Goal: Information Seeking & Learning: Learn about a topic

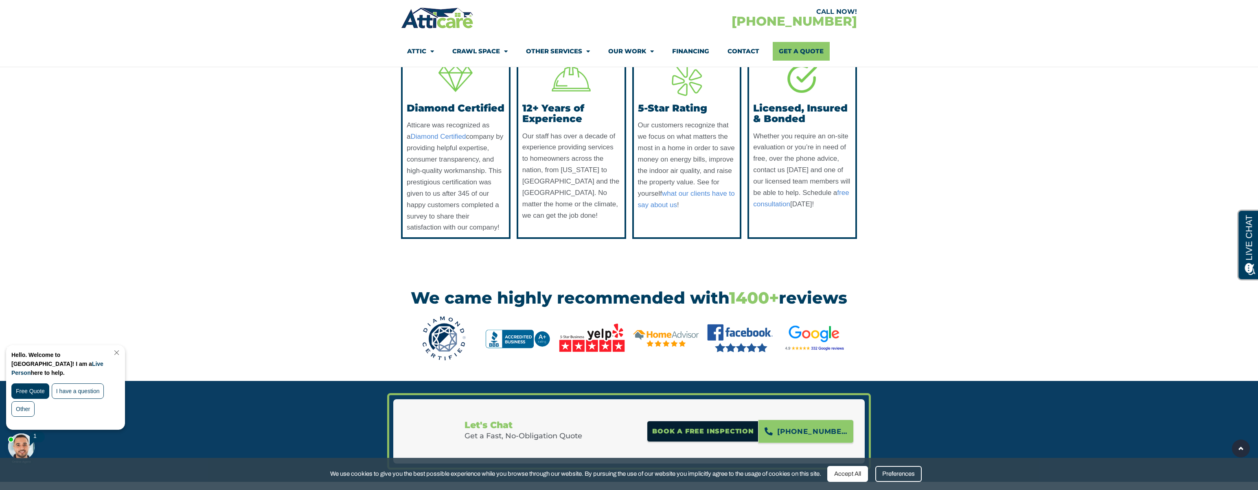
scroll to position [781, 0]
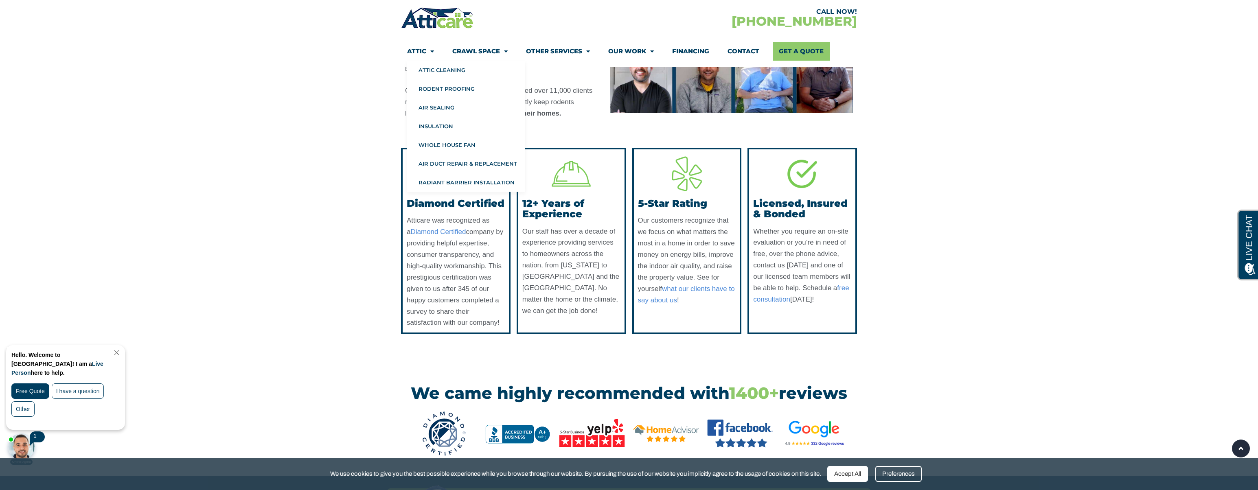
click at [424, 50] on link "Attic" at bounding box center [420, 51] width 27 height 19
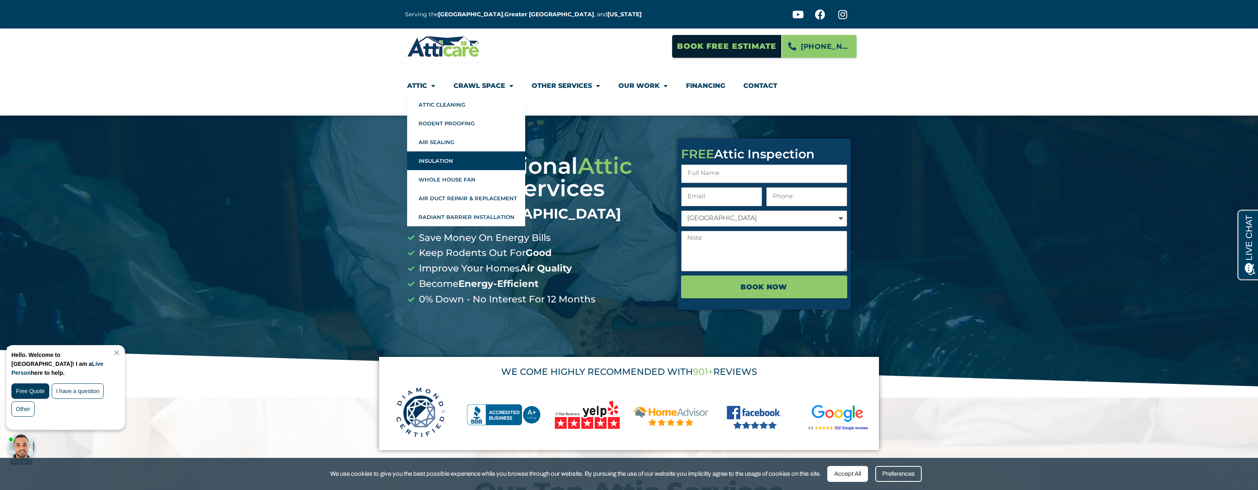
click at [450, 158] on link "Insulation" at bounding box center [466, 160] width 118 height 19
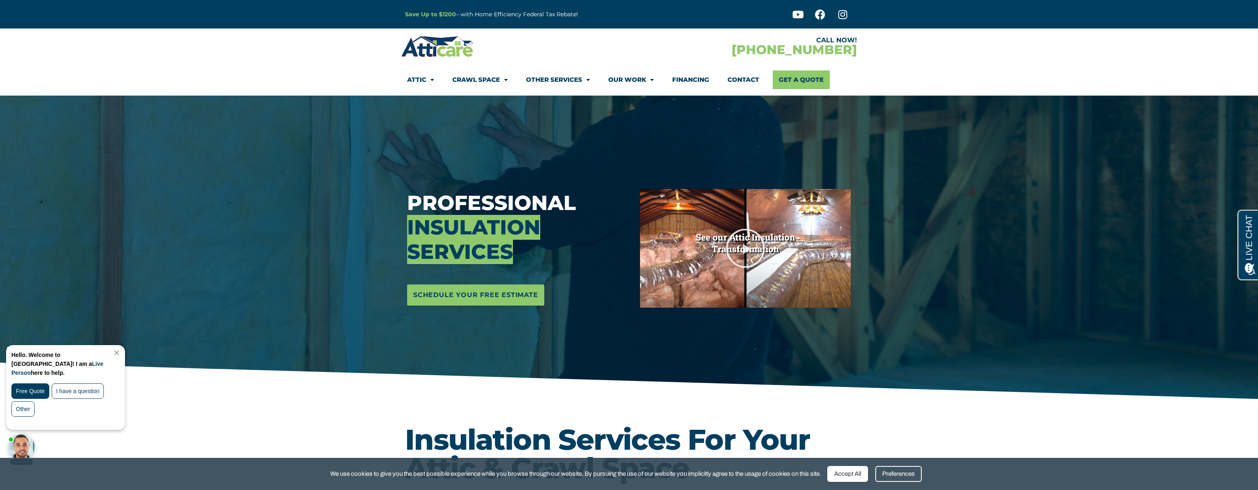
scroll to position [5, 0]
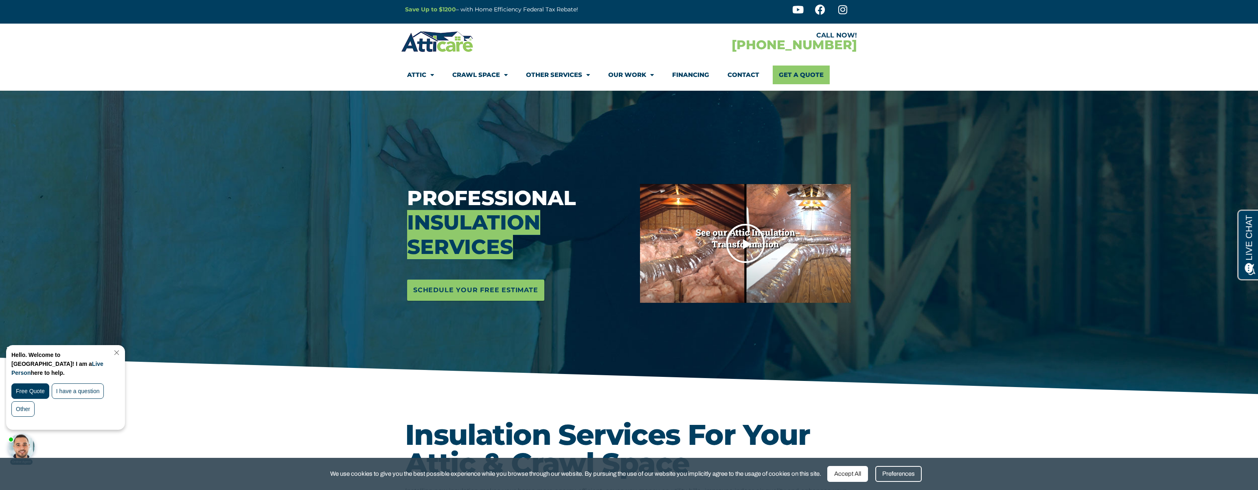
drag, startPoint x: 763, startPoint y: 251, endPoint x: 734, endPoint y: 248, distance: 29.0
click at [734, 248] on icon "Play Video" at bounding box center [745, 243] width 41 height 41
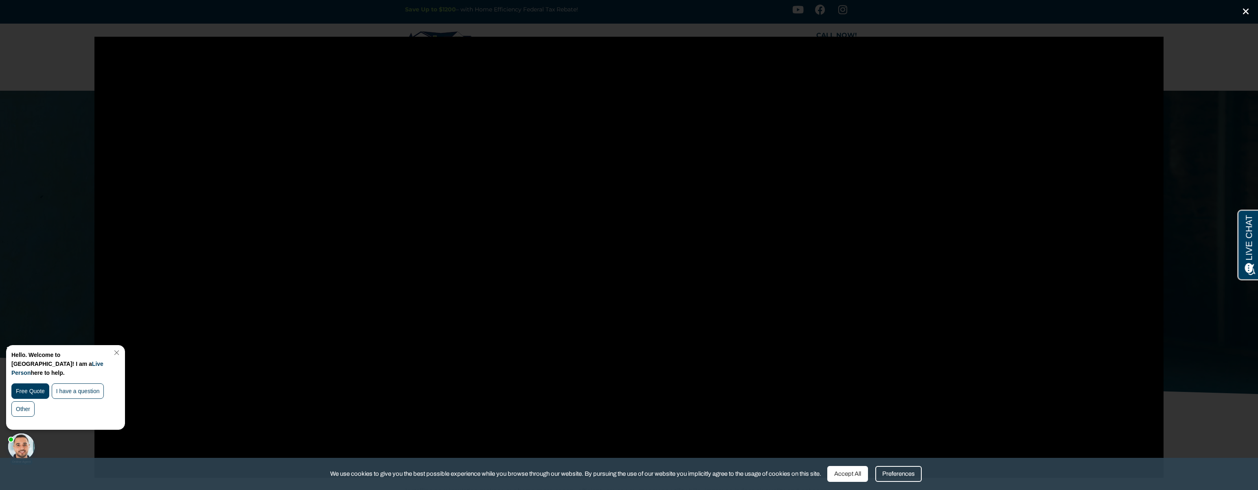
click at [1246, 11] on icon "Close (Esc)" at bounding box center [1245, 11] width 8 height 8
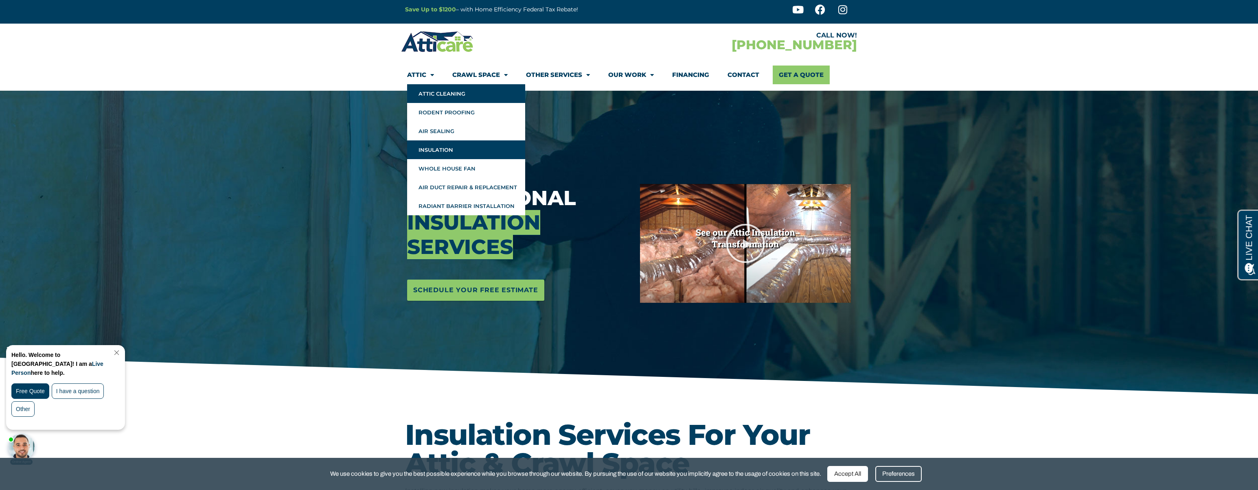
click at [431, 94] on link "Attic Cleaning" at bounding box center [466, 93] width 118 height 19
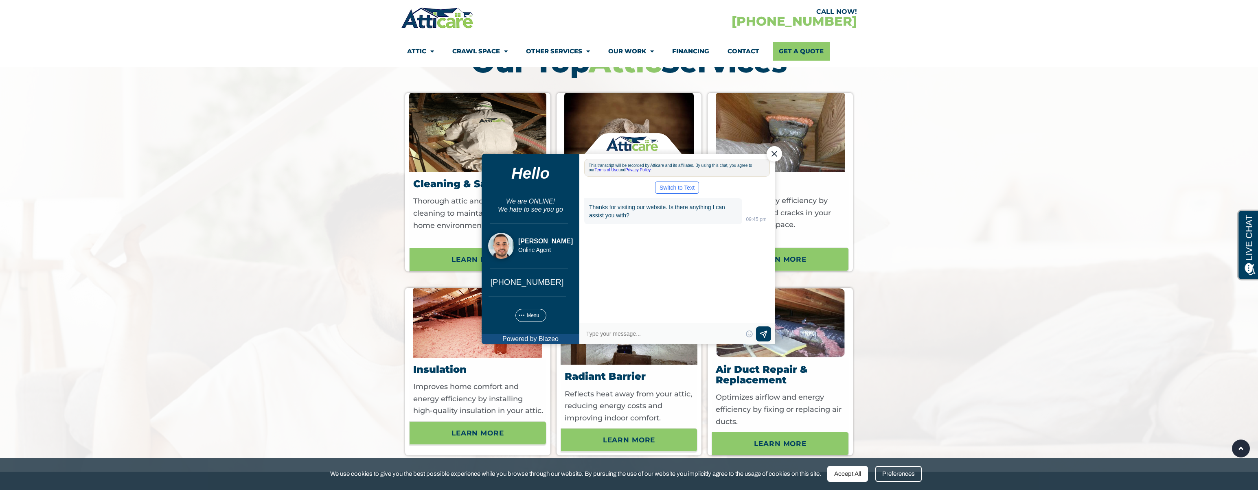
click at [774, 154] on div "Close Chat" at bounding box center [773, 153] width 15 height 15
